Goal: Find specific page/section: Find specific page/section

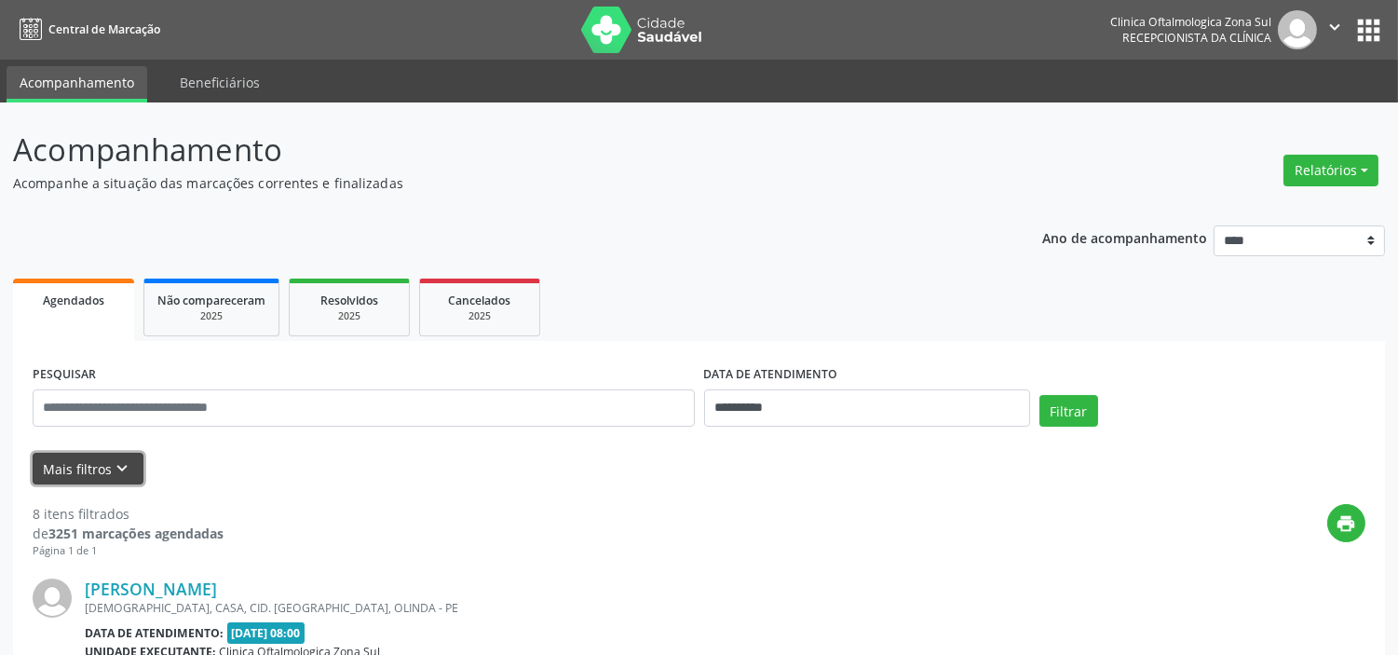
click at [77, 464] on button "Mais filtros keyboard_arrow_down" at bounding box center [88, 469] width 111 height 33
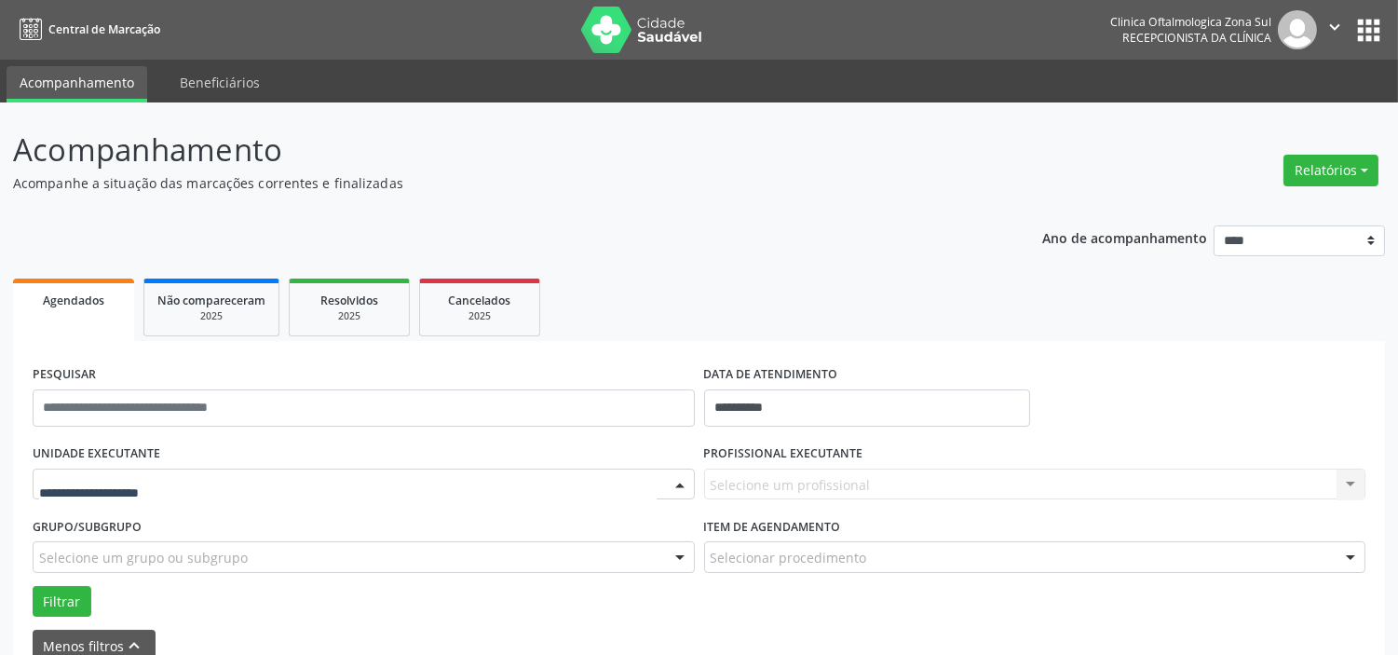
click at [178, 469] on div at bounding box center [364, 484] width 662 height 32
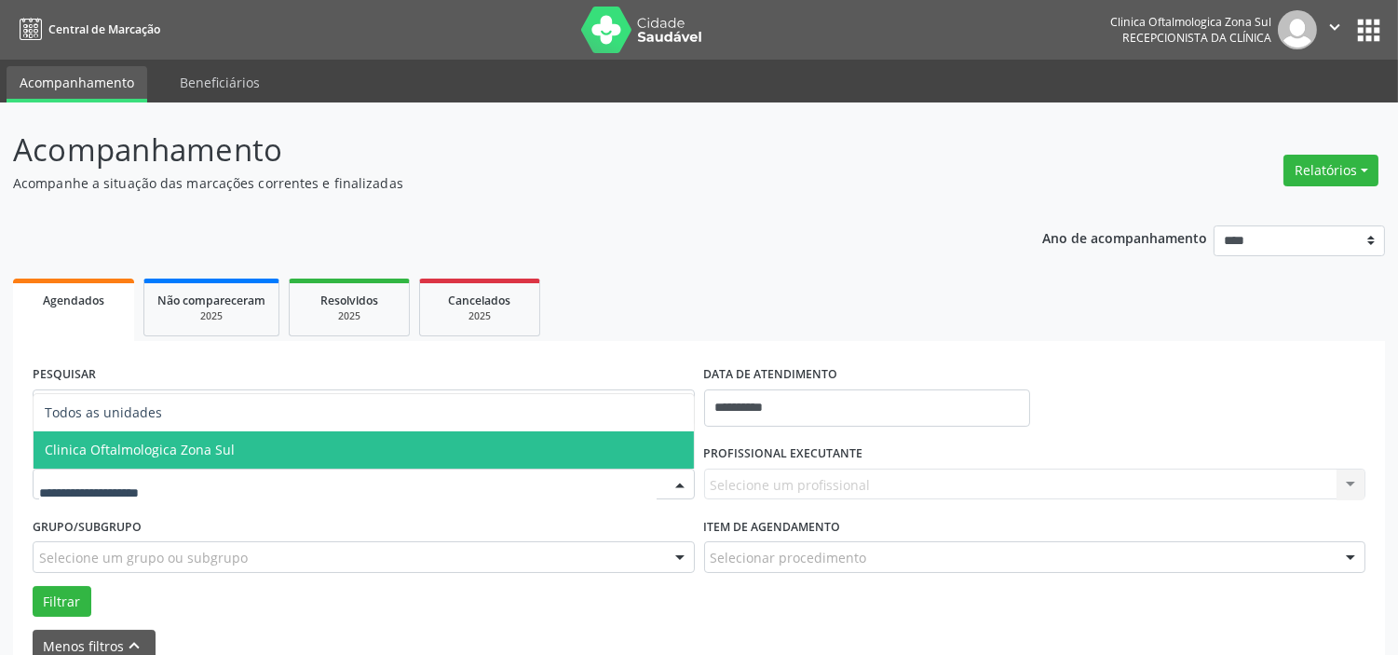
click at [184, 450] on span "Clinica Oftalmologica Zona Sul" at bounding box center [140, 450] width 190 height 18
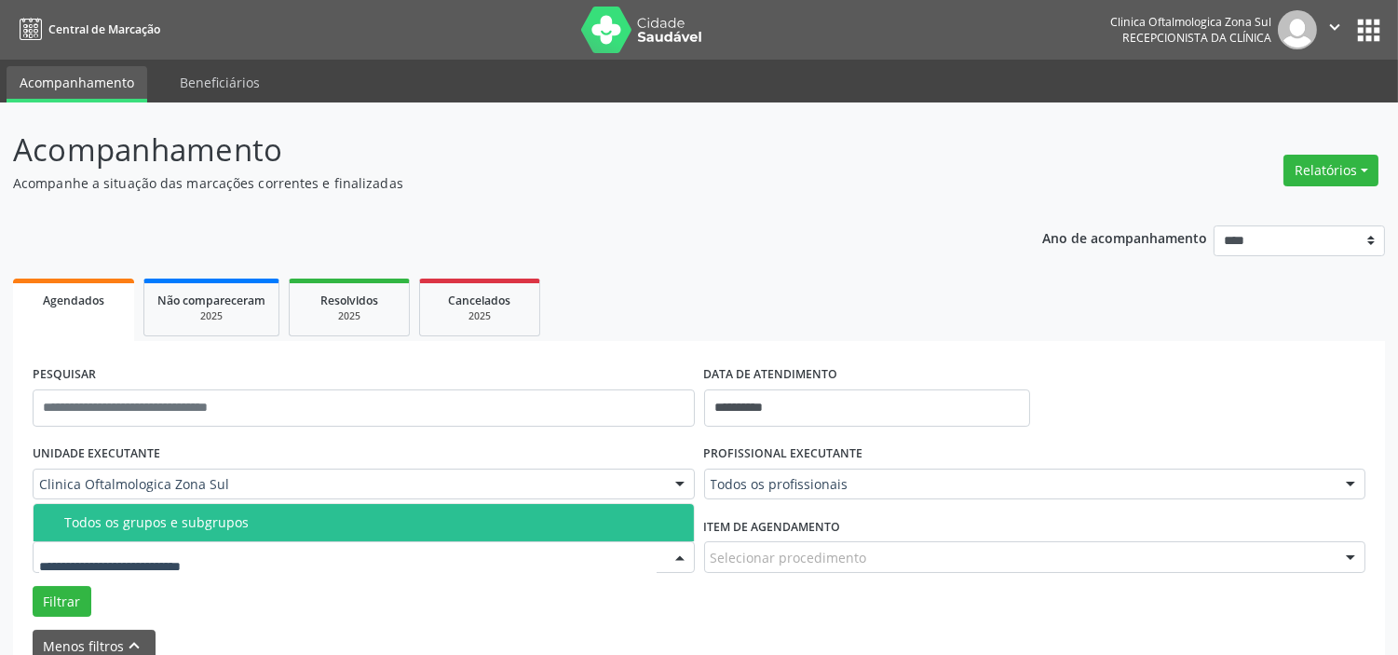
click at [206, 524] on div "Todos os grupos e subgrupos" at bounding box center [373, 522] width 618 height 15
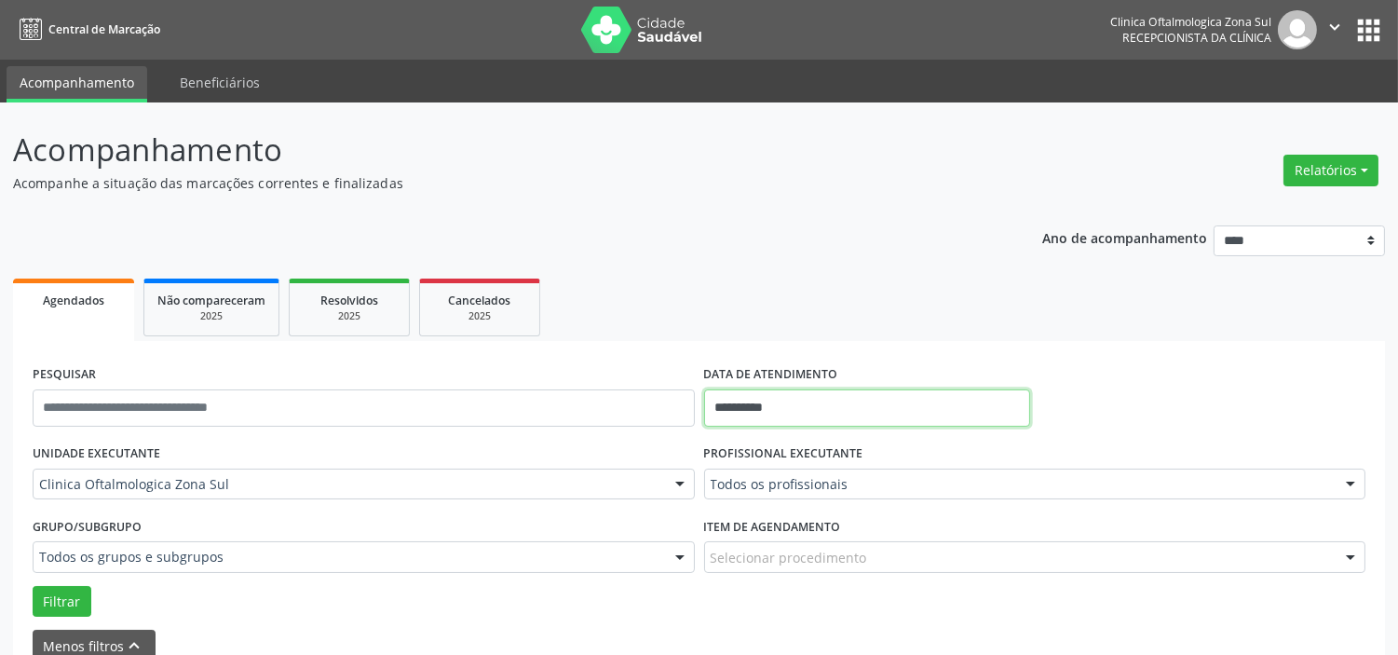
click at [792, 415] on input "**********" at bounding box center [867, 407] width 326 height 37
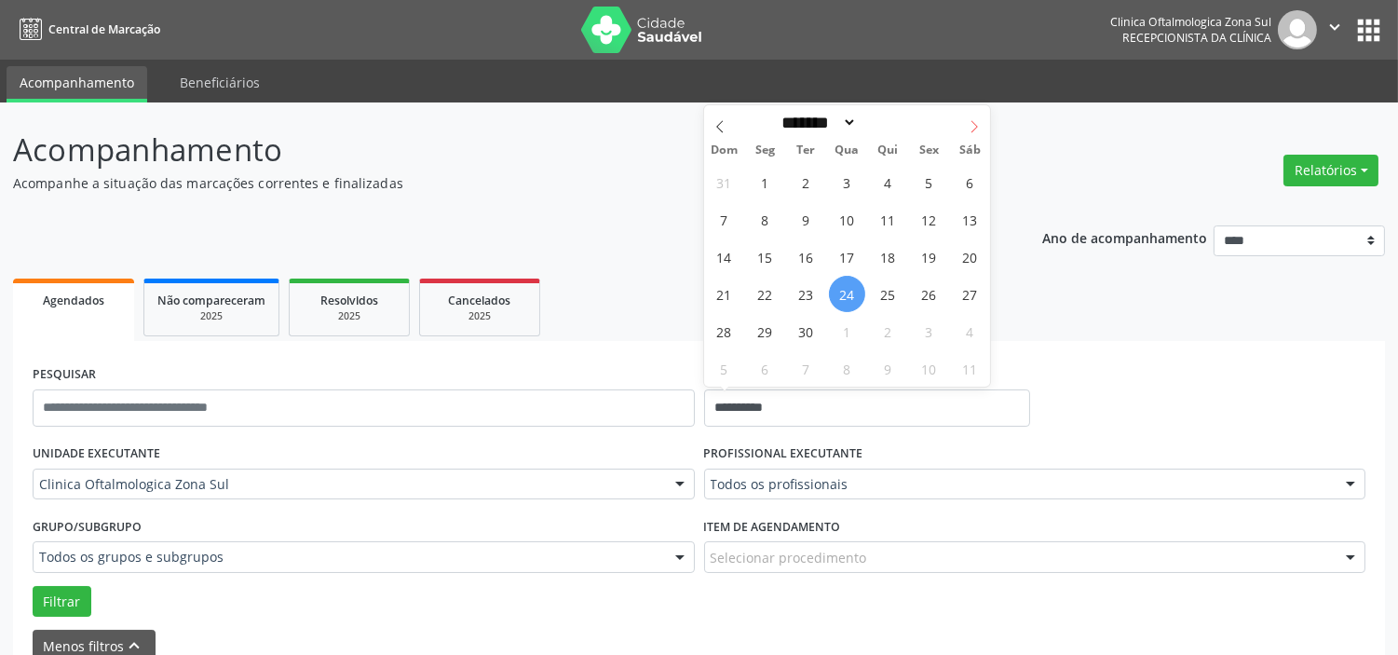
click at [970, 124] on icon at bounding box center [974, 126] width 13 height 13
click at [714, 130] on icon at bounding box center [719, 126] width 13 height 13
select select "*"
click at [875, 298] on span "25" at bounding box center [888, 294] width 36 height 36
type input "**********"
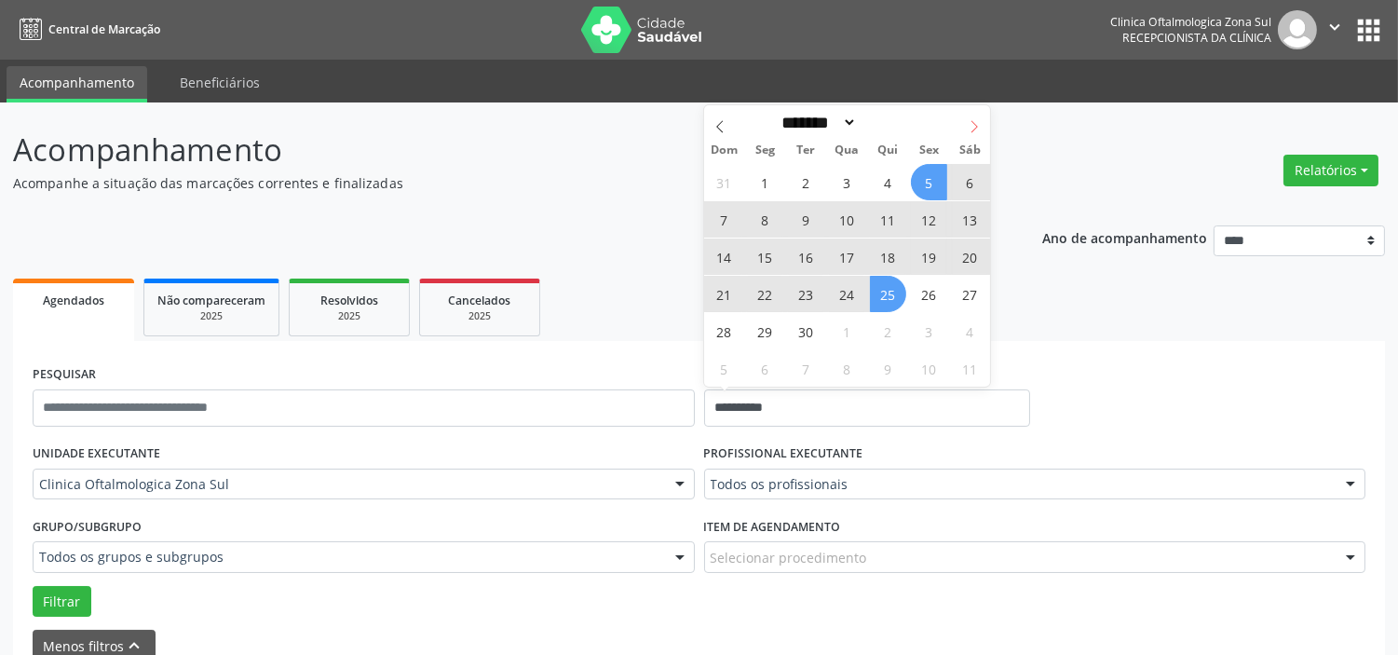
click at [969, 128] on icon at bounding box center [974, 126] width 13 height 13
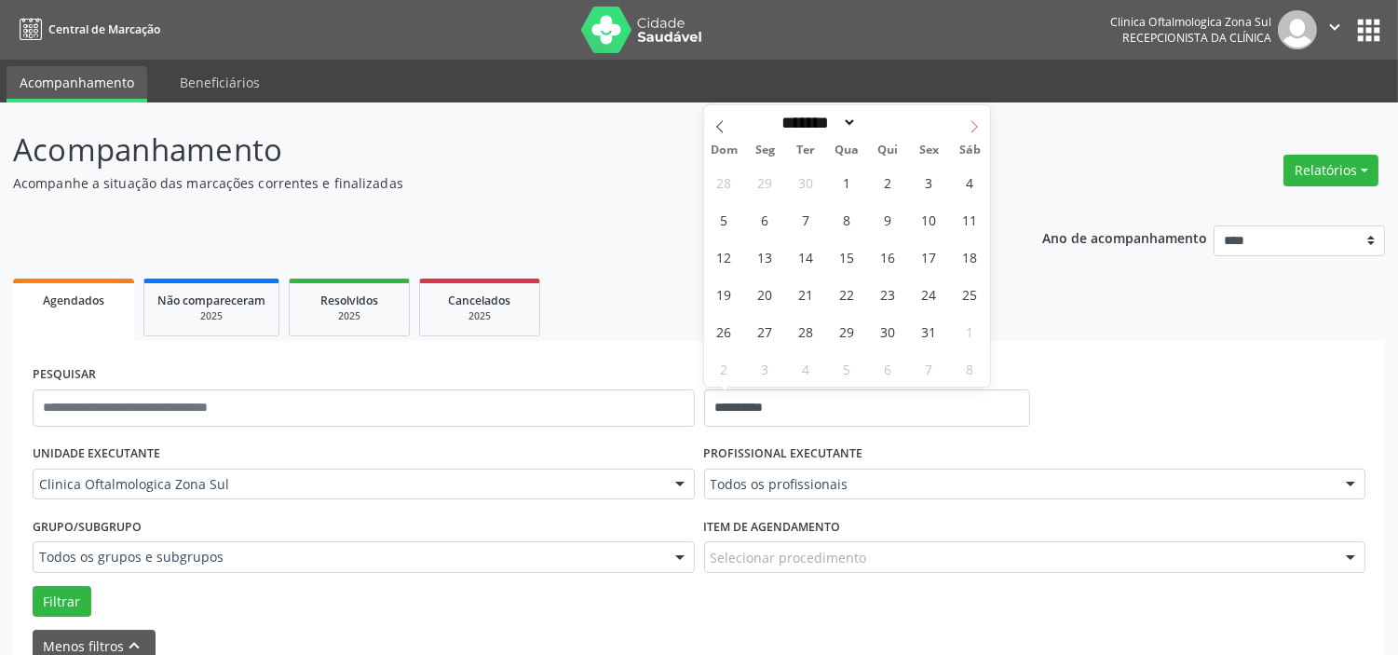
click at [969, 128] on icon at bounding box center [974, 126] width 13 height 13
select select "**"
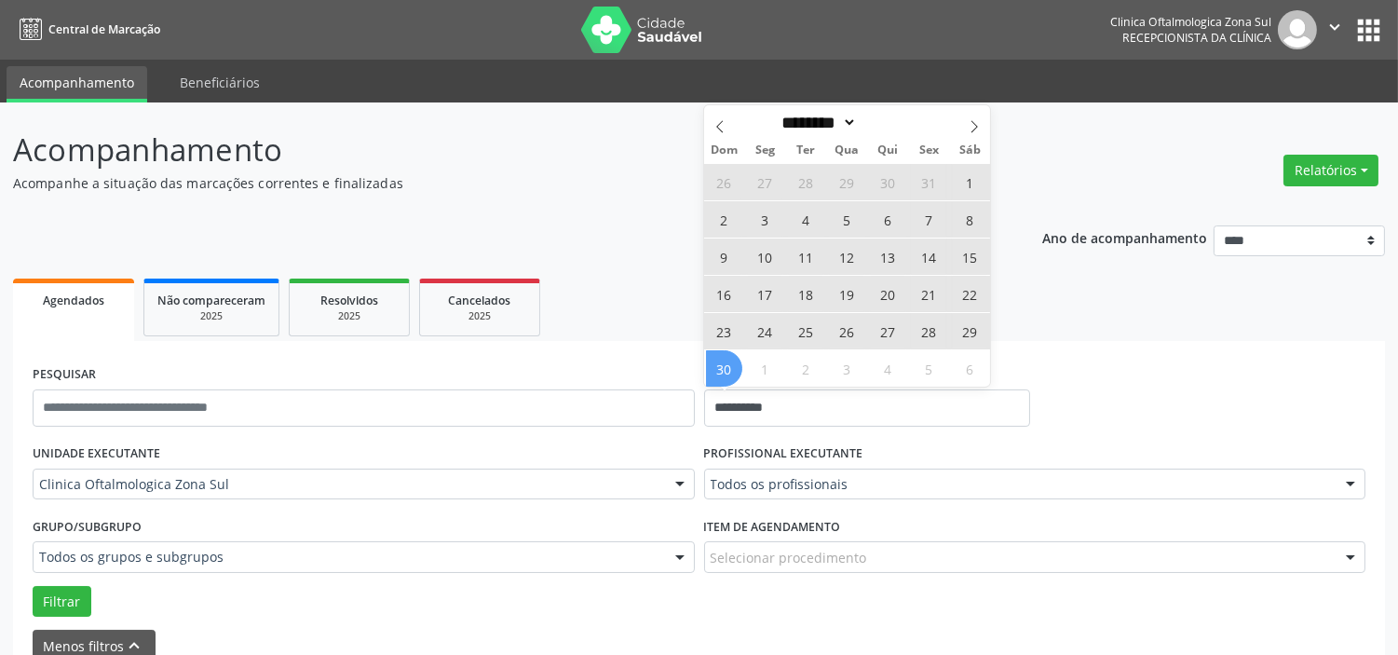
click at [737, 370] on span "30" at bounding box center [724, 368] width 36 height 36
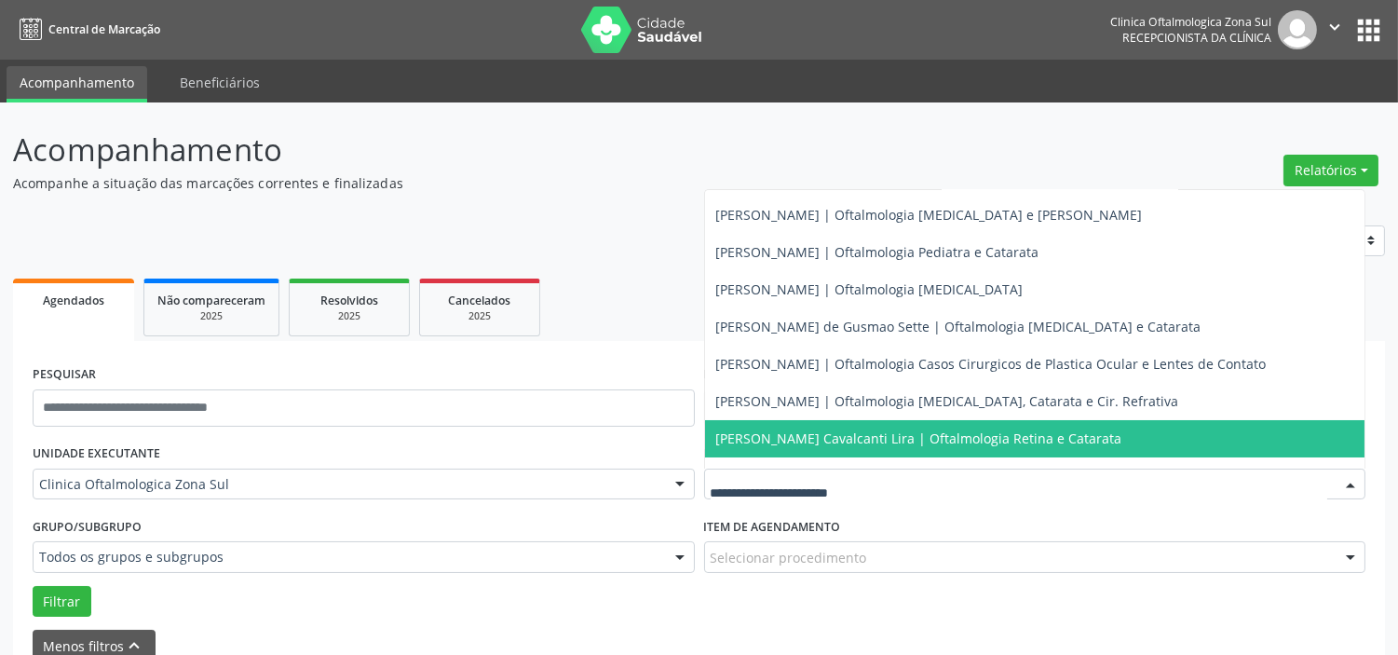
scroll to position [103, 0]
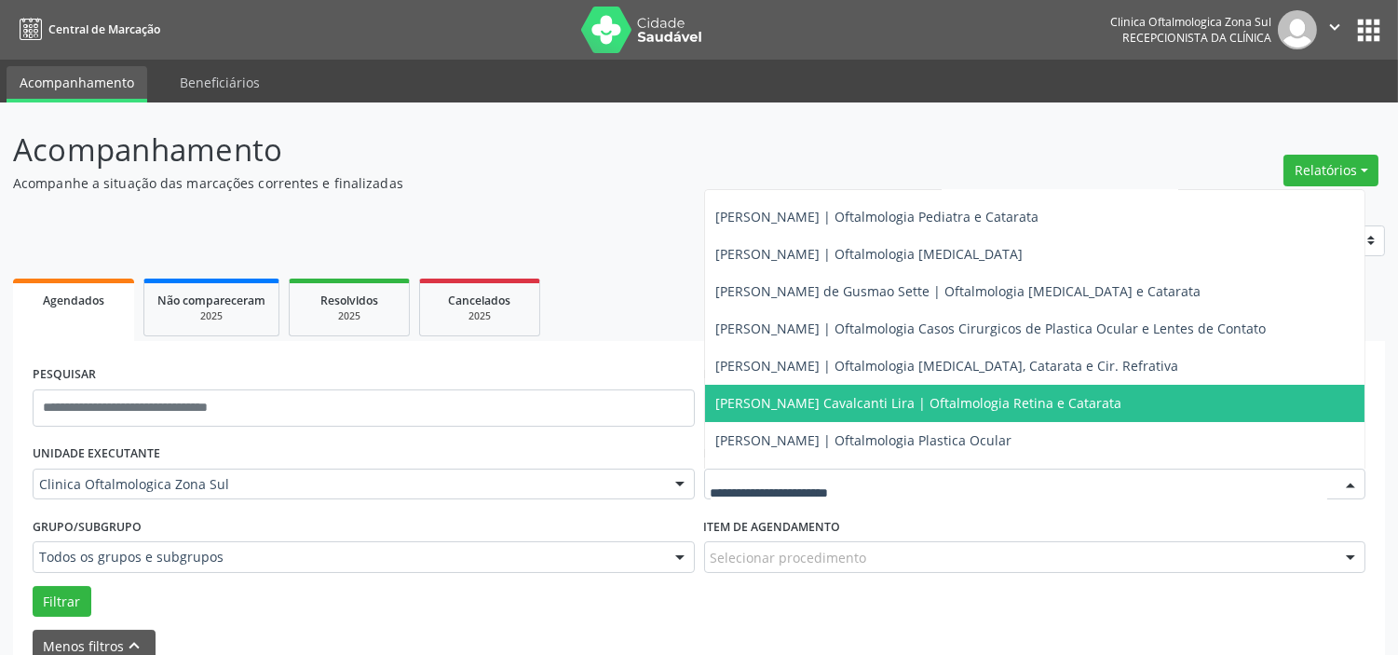
click at [769, 397] on span "[PERSON_NAME] Cavalcanti Lira | Oftalmologia Retina e Catarata" at bounding box center [919, 403] width 406 height 18
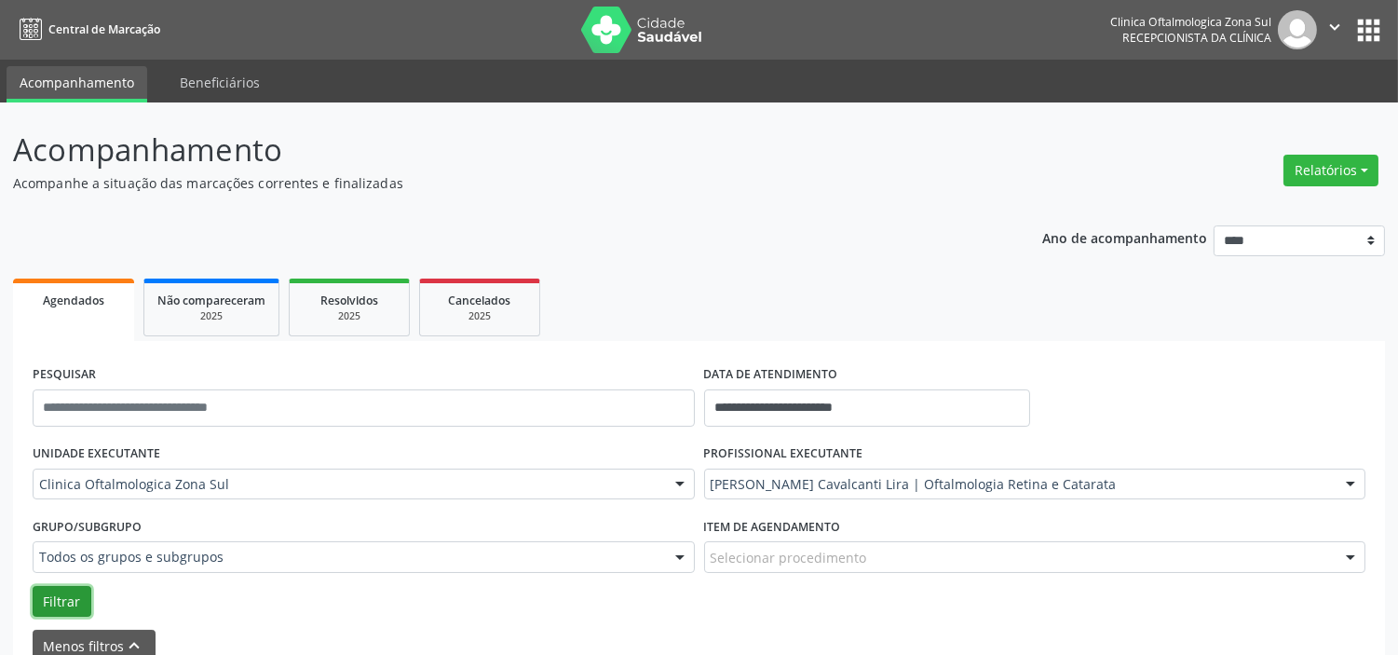
click at [57, 590] on button "Filtrar" at bounding box center [62, 602] width 59 height 32
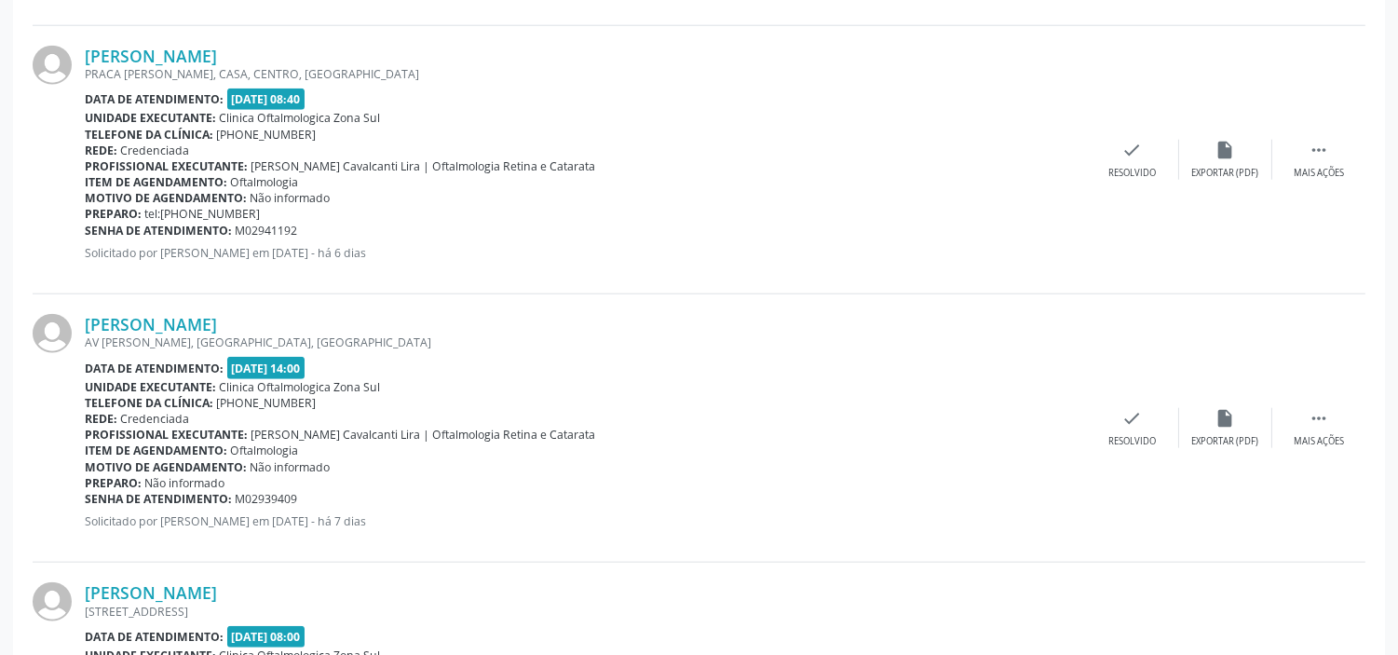
scroll to position [3918, 0]
